Goal: Task Accomplishment & Management: Manage account settings

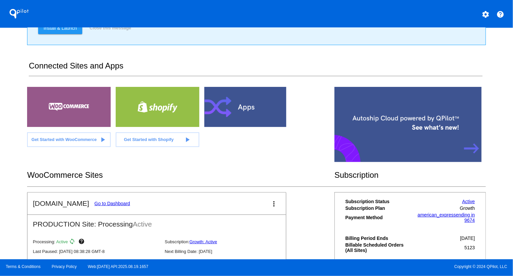
scroll to position [81, 0]
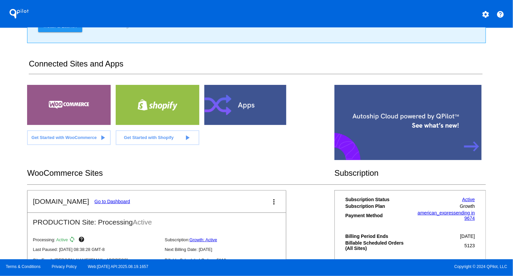
click at [121, 200] on link "Go to Dashboard" at bounding box center [112, 201] width 36 height 5
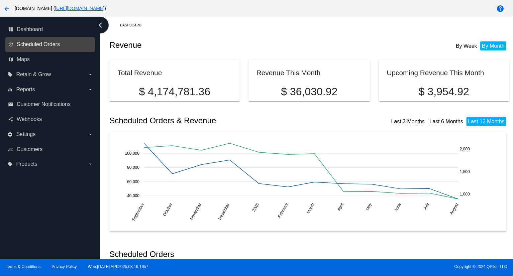
click at [51, 42] on span "Scheduled Orders" at bounding box center [38, 44] width 43 height 6
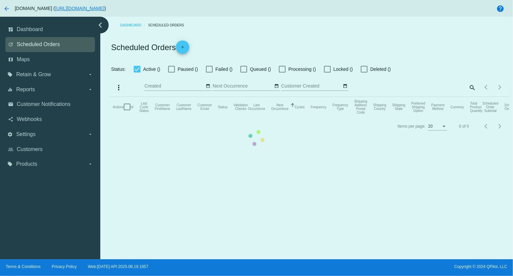
checkbox input "true"
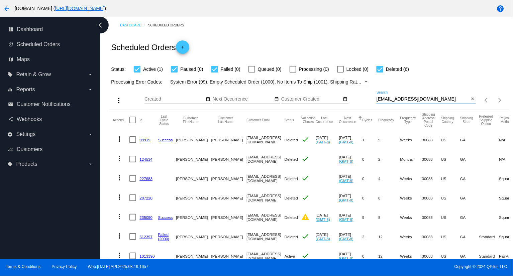
drag, startPoint x: 433, startPoint y: 102, endPoint x: 354, endPoint y: 95, distance: 79.8
click at [354, 95] on div "more_vert Aug Jan Feb Mar [DATE]" at bounding box center [309, 98] width 400 height 24
paste input "randiz123"
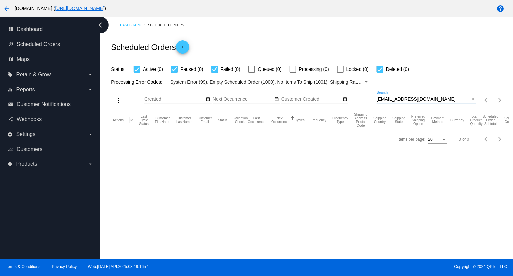
click at [436, 100] on input "[EMAIL_ADDRESS][DOMAIN_NAME]" at bounding box center [423, 99] width 93 height 5
paste input "angelabuddy"
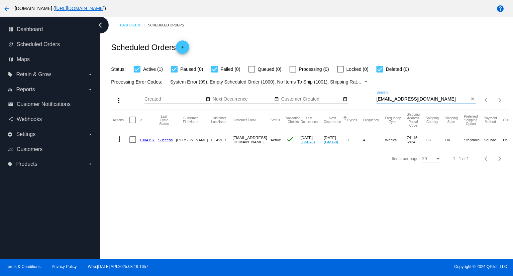
type input "[EMAIL_ADDRESS][DOMAIN_NAME]"
drag, startPoint x: 438, startPoint y: 99, endPoint x: 359, endPoint y: 100, distance: 78.9
click at [359, 100] on div "more_vert Aug Jan Feb Mar [DATE]" at bounding box center [309, 98] width 400 height 24
click at [120, 138] on mat-icon "more_vert" at bounding box center [119, 139] width 8 height 8
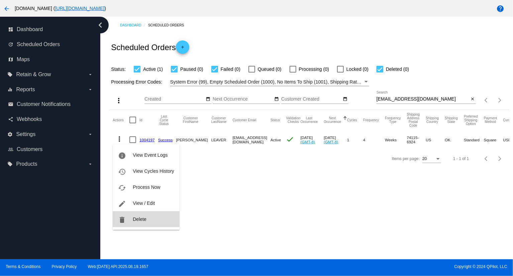
click at [143, 221] on span "Delete" at bounding box center [139, 219] width 13 height 5
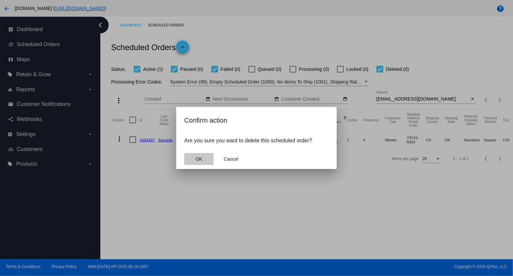
click at [204, 162] on button "OK" at bounding box center [198, 159] width 29 height 12
